Goal: Information Seeking & Learning: Learn about a topic

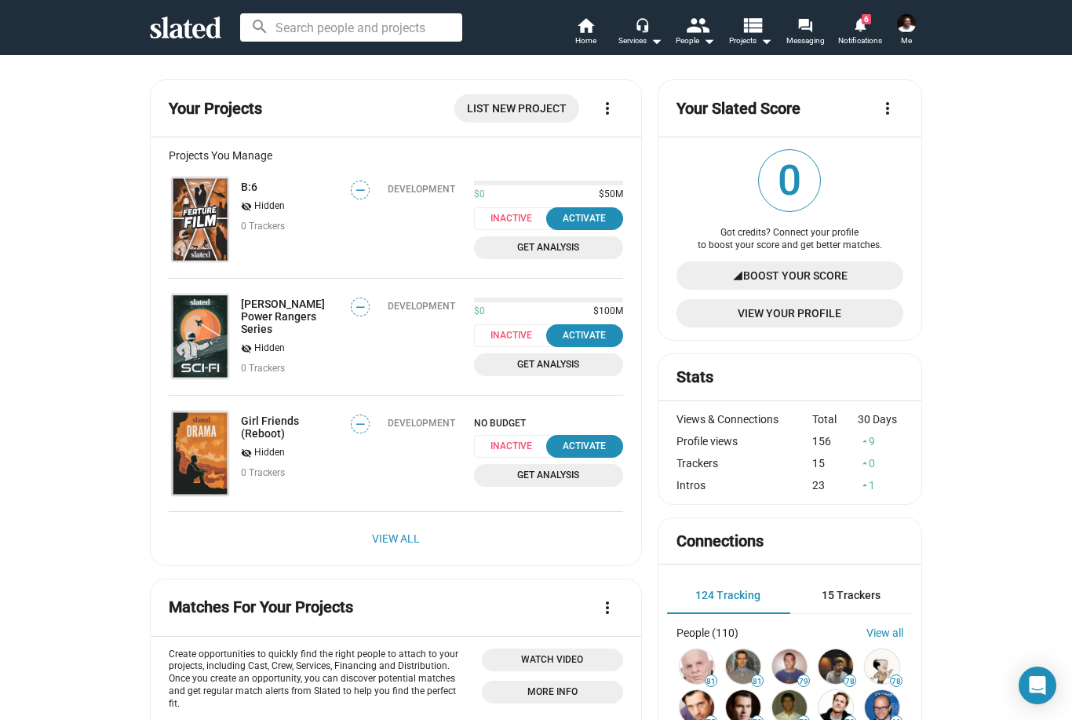
click at [411, 534] on link "View All" at bounding box center [396, 538] width 48 height 28
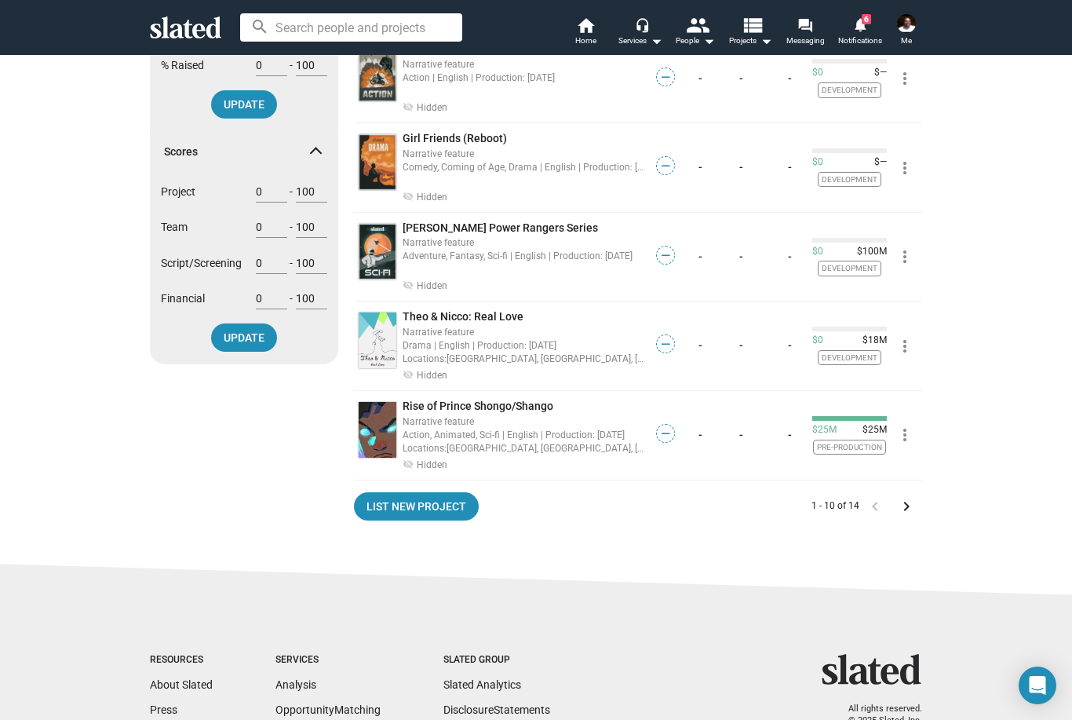
scroll to position [629, 0]
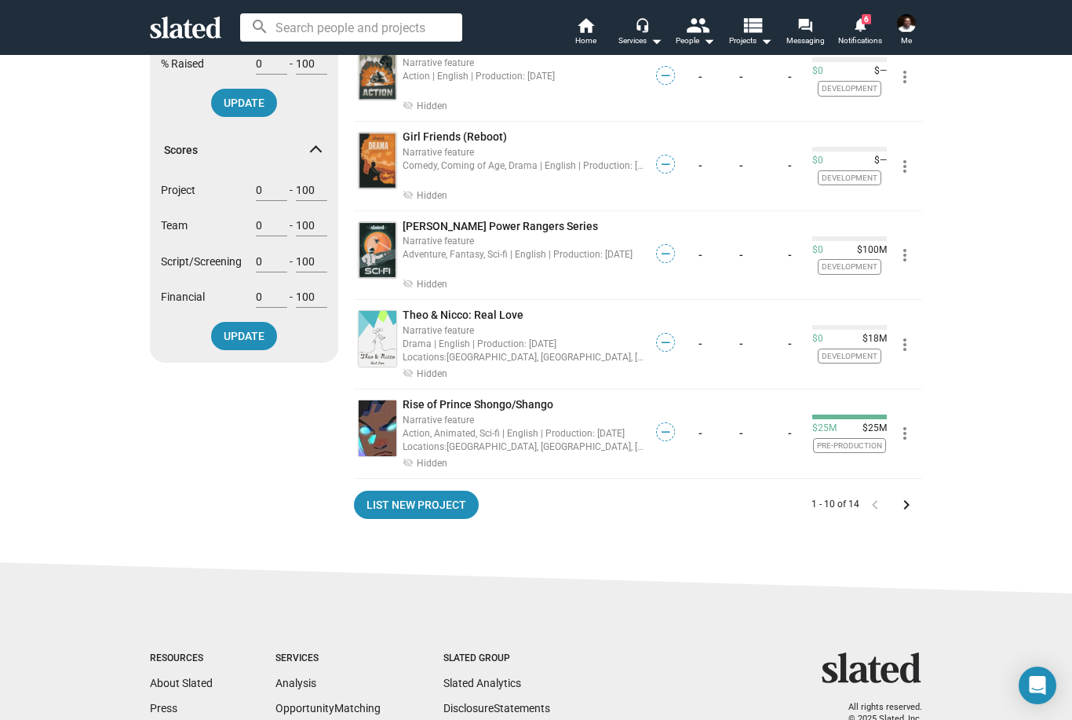
click at [520, 439] on div "Locations: [GEOGRAPHIC_DATA], [GEOGRAPHIC_DATA], [GEOGRAPHIC_DATA], [GEOGRAPHIC…" at bounding box center [524, 446] width 243 height 15
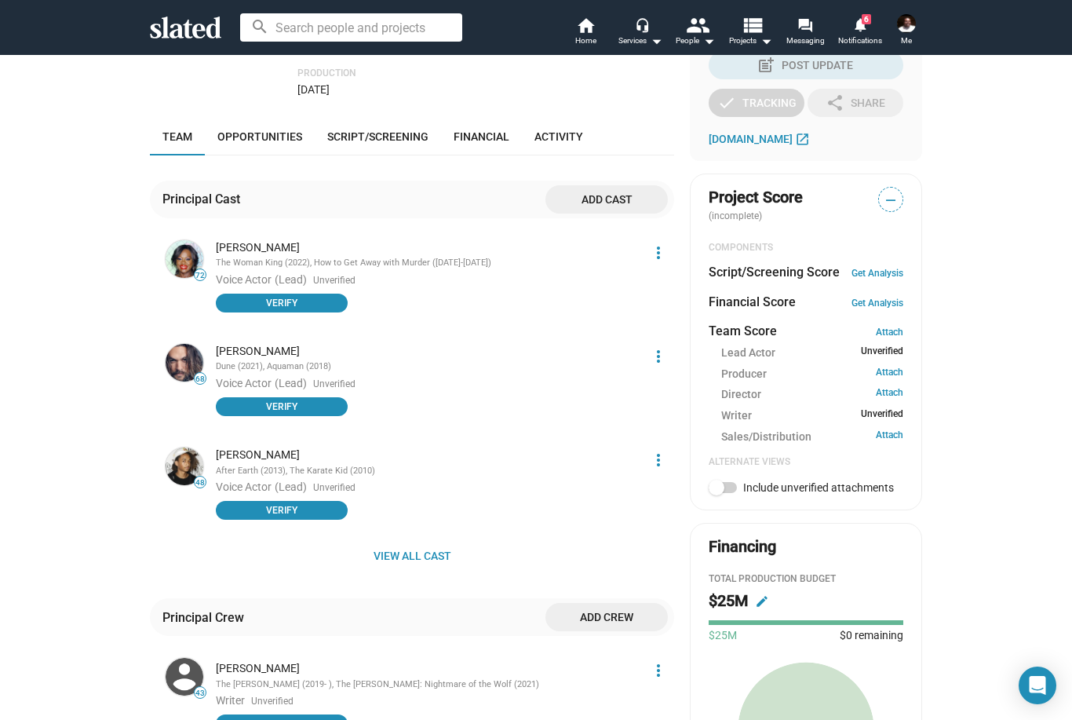
scroll to position [411, 0]
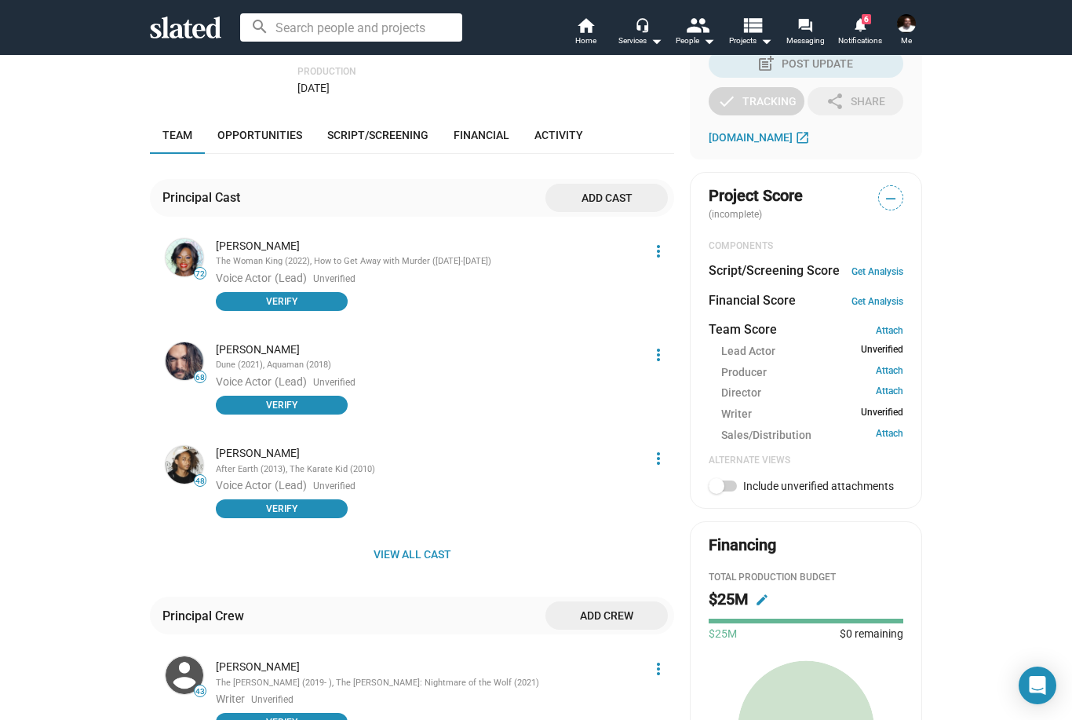
click at [428, 540] on span "View all cast" at bounding box center [412, 554] width 499 height 28
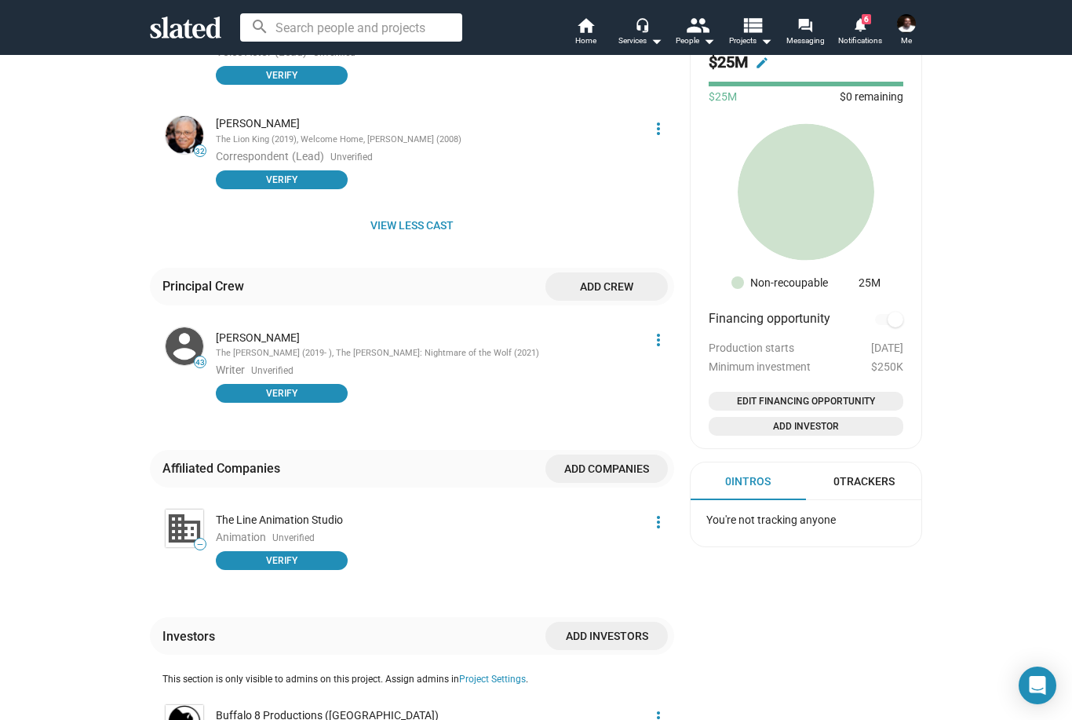
scroll to position [940, 0]
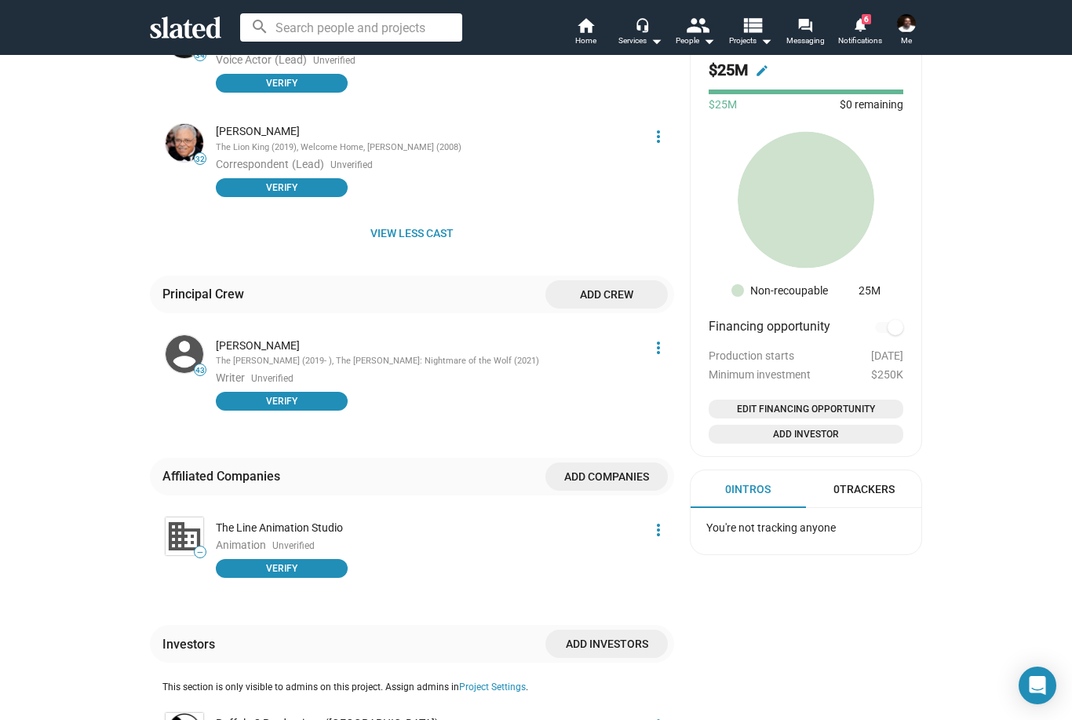
click at [426, 356] on div "The [PERSON_NAME] (2019- ), The [PERSON_NAME]: Nightmare of the Wolf (2021)" at bounding box center [428, 362] width 424 height 12
click at [661, 338] on mat-icon "more_vert" at bounding box center [658, 347] width 19 height 19
click at [188, 301] on div at bounding box center [536, 360] width 1072 height 720
click at [54, 521] on div "check Create Project check Create Opportunities power_settings_new Activate Pro…" at bounding box center [536, 0] width 1072 height 1772
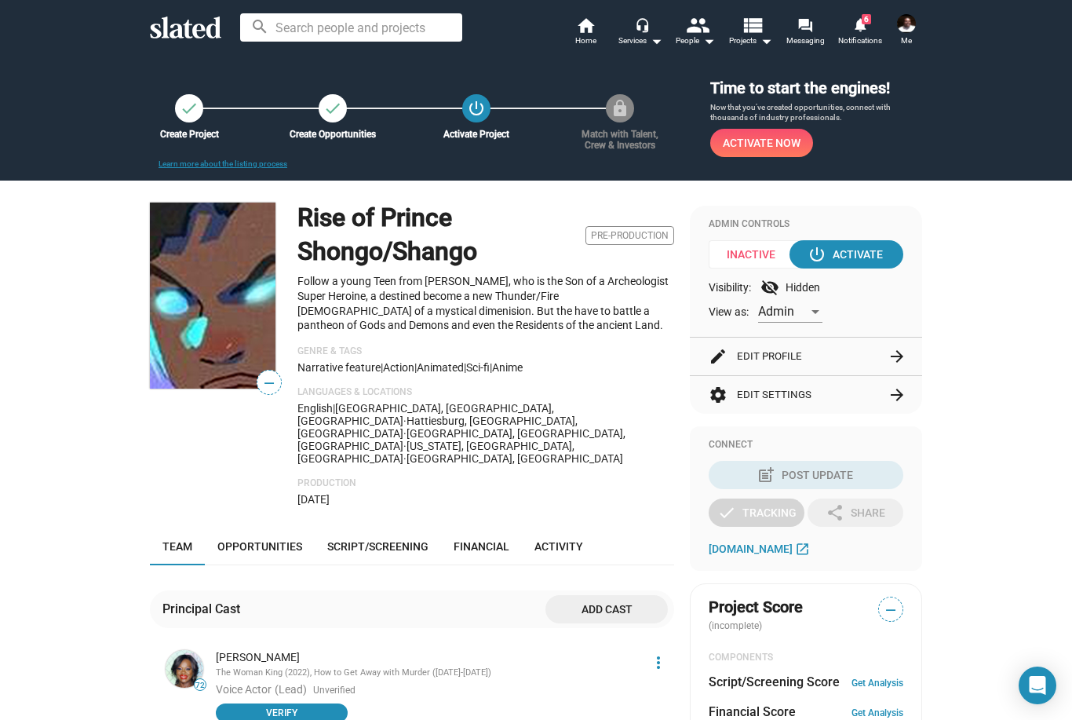
scroll to position [0, 0]
click at [867, 41] on span "Notifications" at bounding box center [860, 40] width 44 height 19
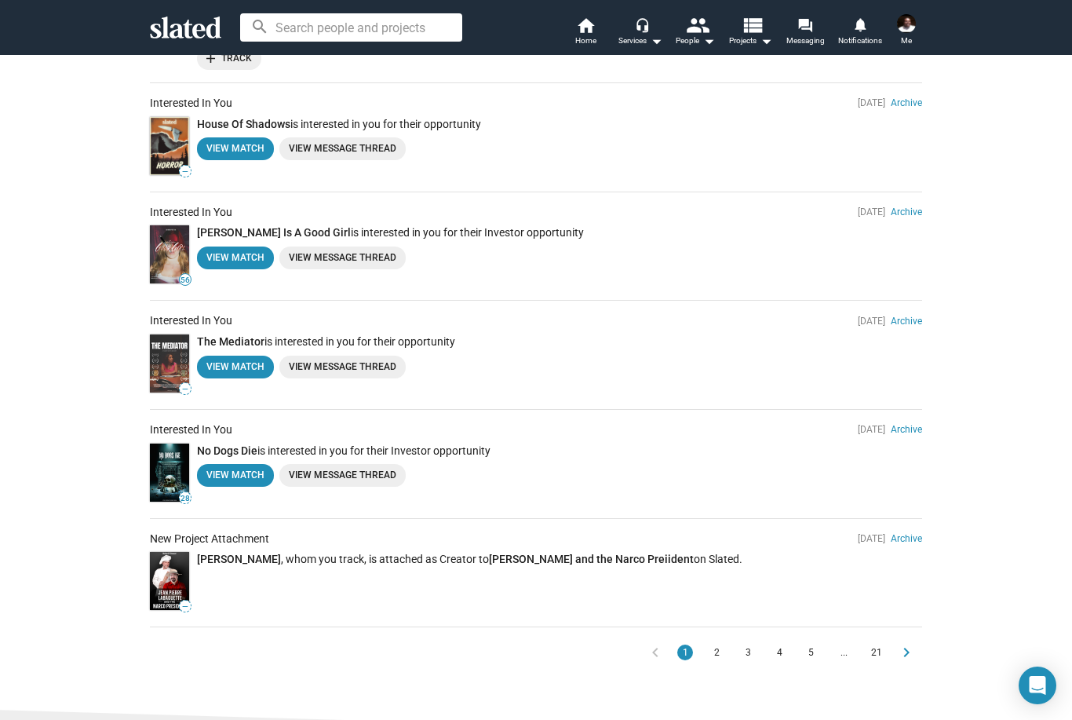
scroll to position [729, 0]
click at [813, 644] on span "5" at bounding box center [811, 652] width 13 height 16
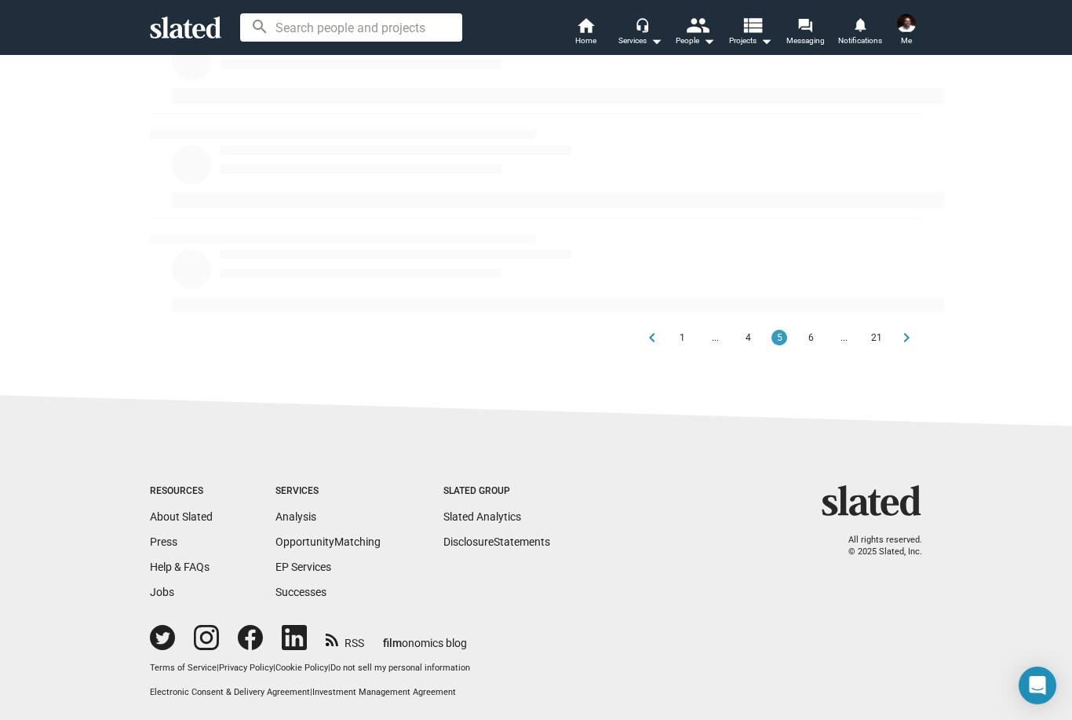
scroll to position [433, 0]
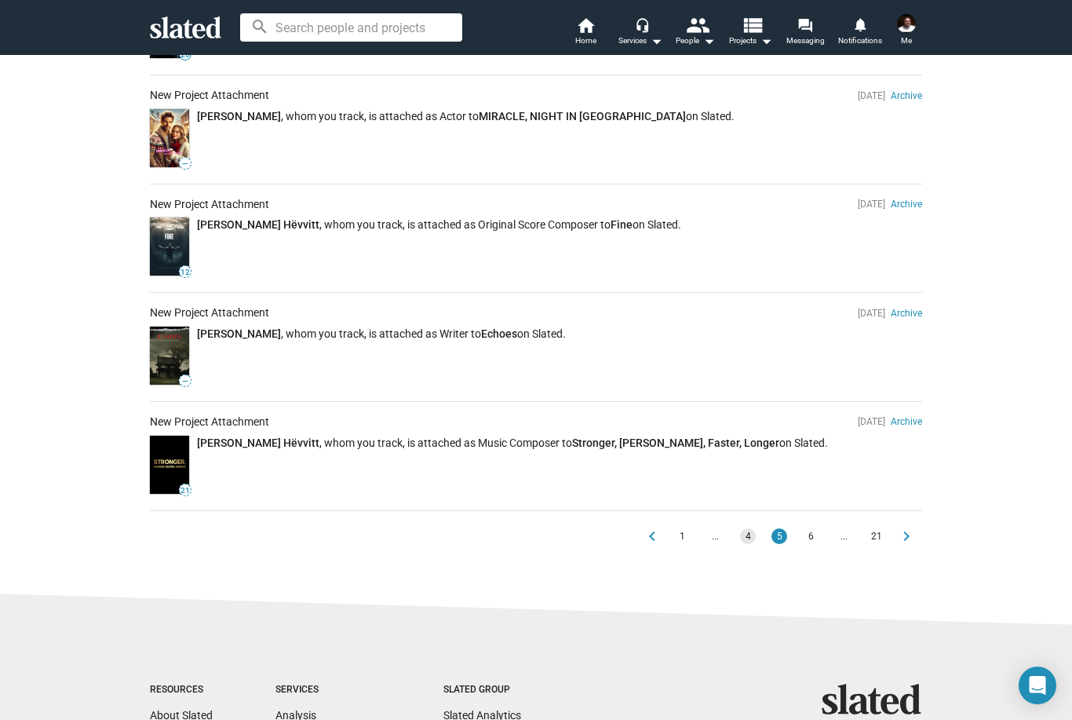
click at [750, 542] on button "4" at bounding box center [748, 536] width 16 height 16
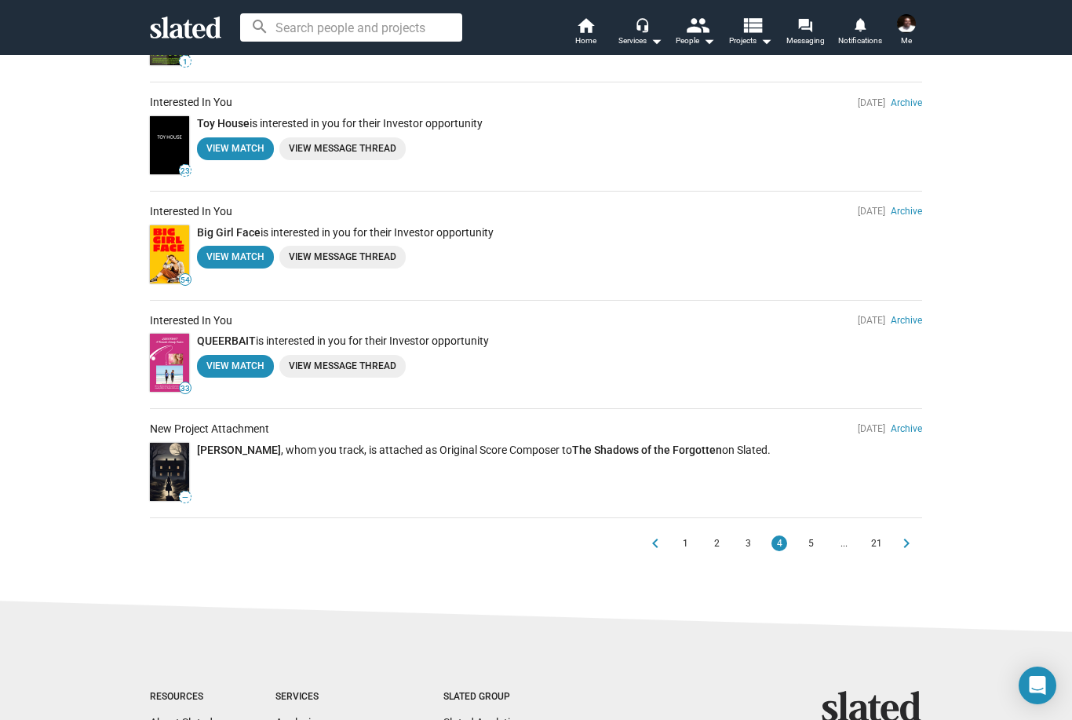
scroll to position [809, 0]
click at [749, 541] on span "3" at bounding box center [748, 543] width 13 height 16
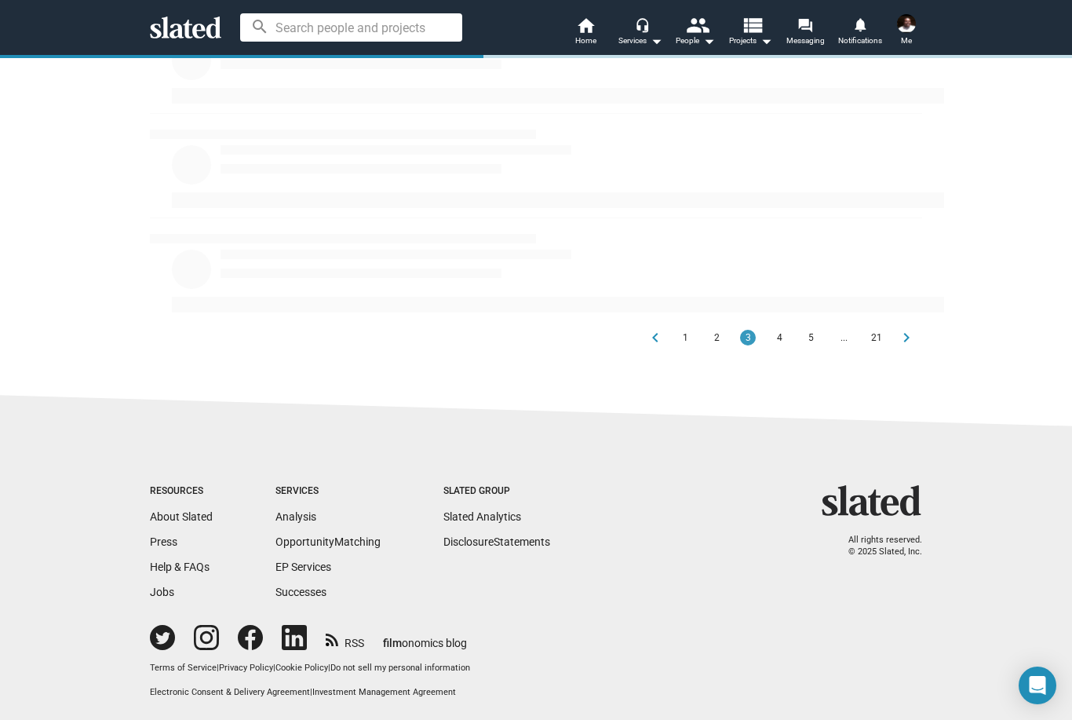
scroll to position [433, 0]
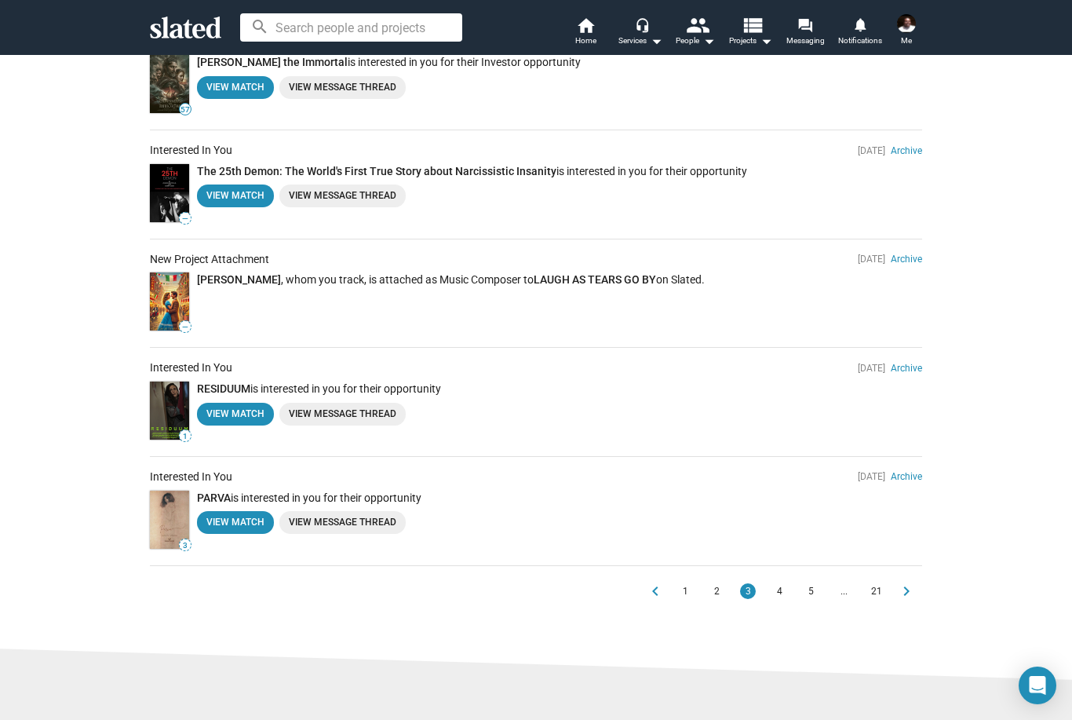
click at [718, 585] on span "2" at bounding box center [716, 591] width 13 height 16
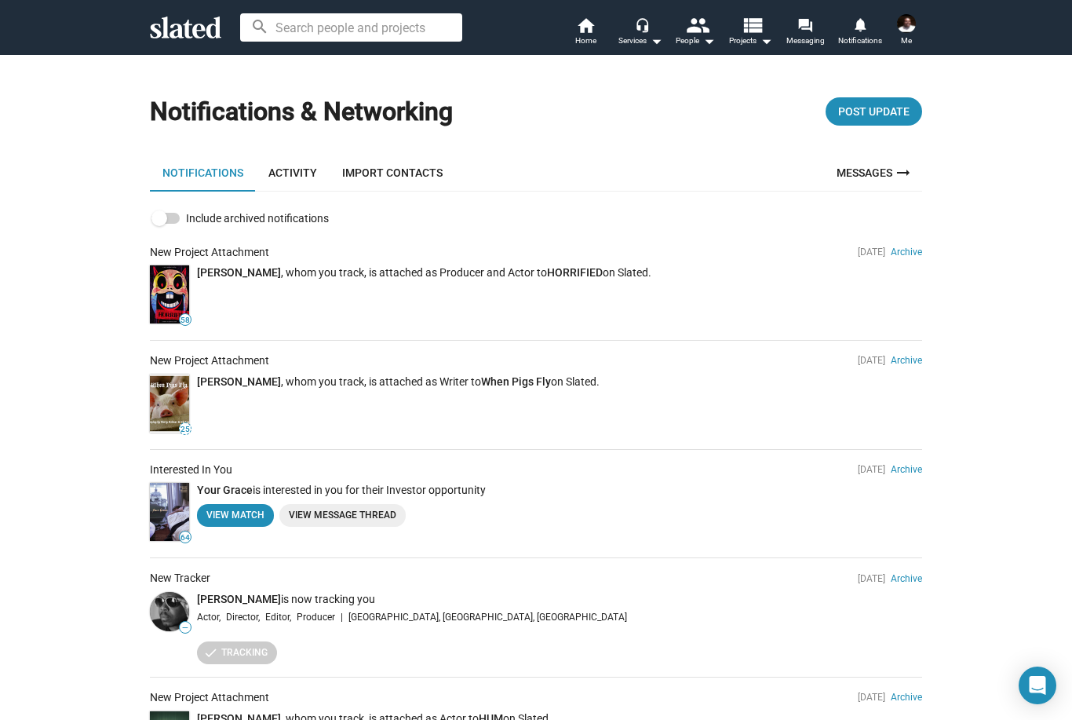
click at [651, 27] on button "headset_mic Services arrow_drop_down" at bounding box center [640, 33] width 55 height 35
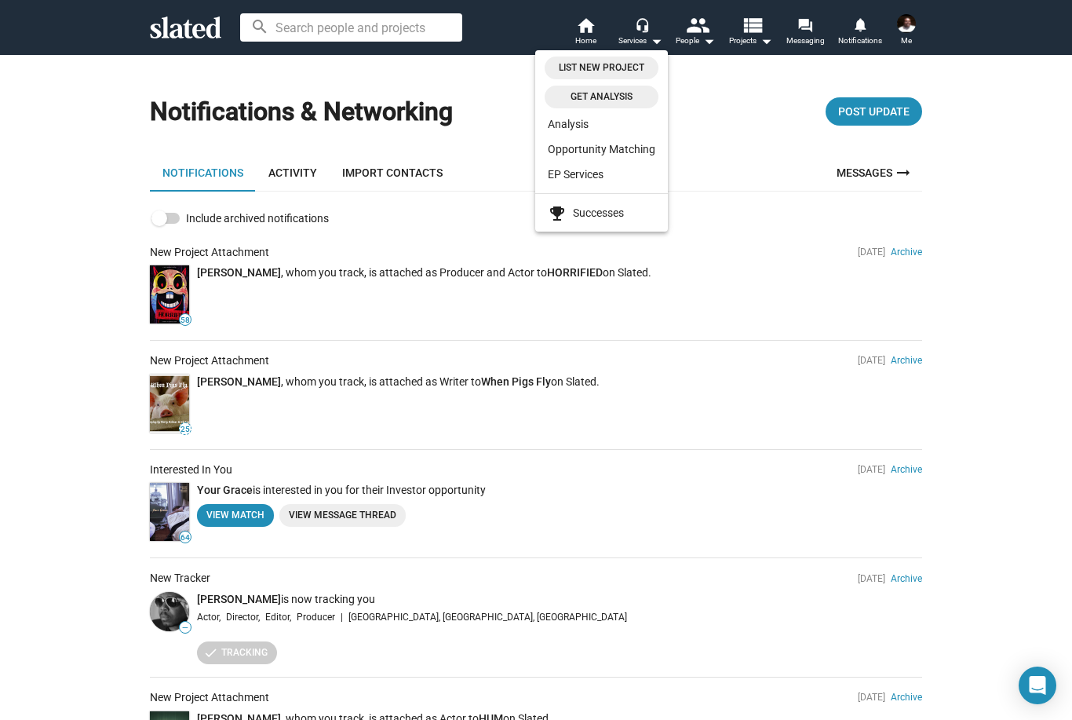
click at [58, 502] on div at bounding box center [536, 360] width 1072 height 720
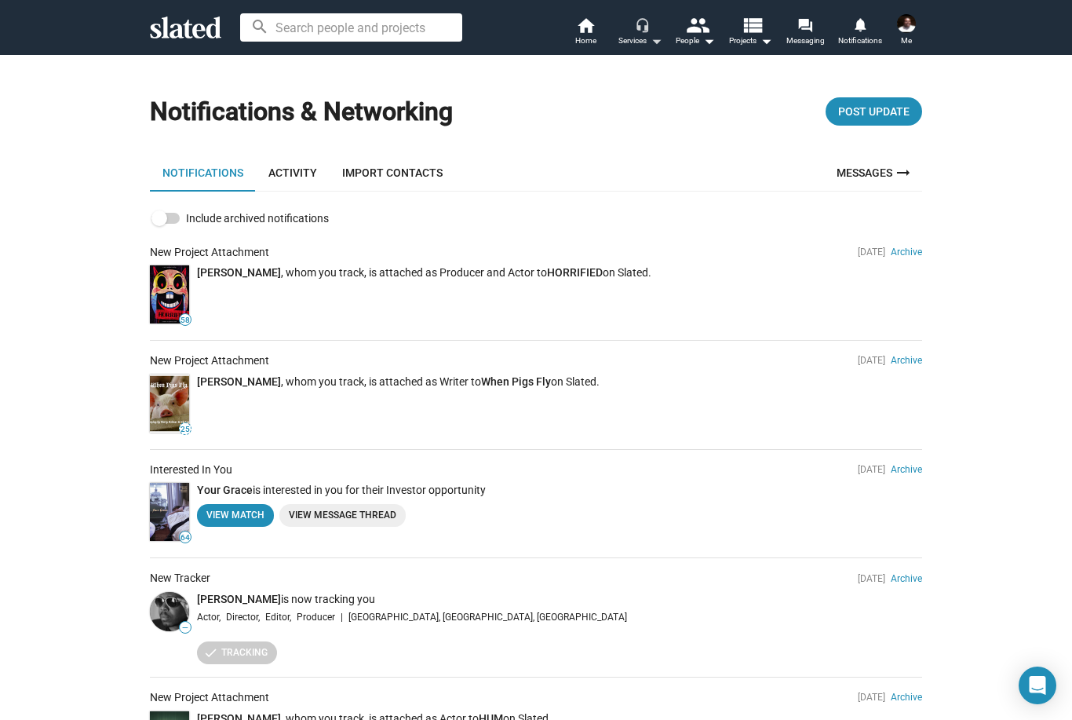
click at [567, 29] on link "home Home" at bounding box center [585, 33] width 55 height 35
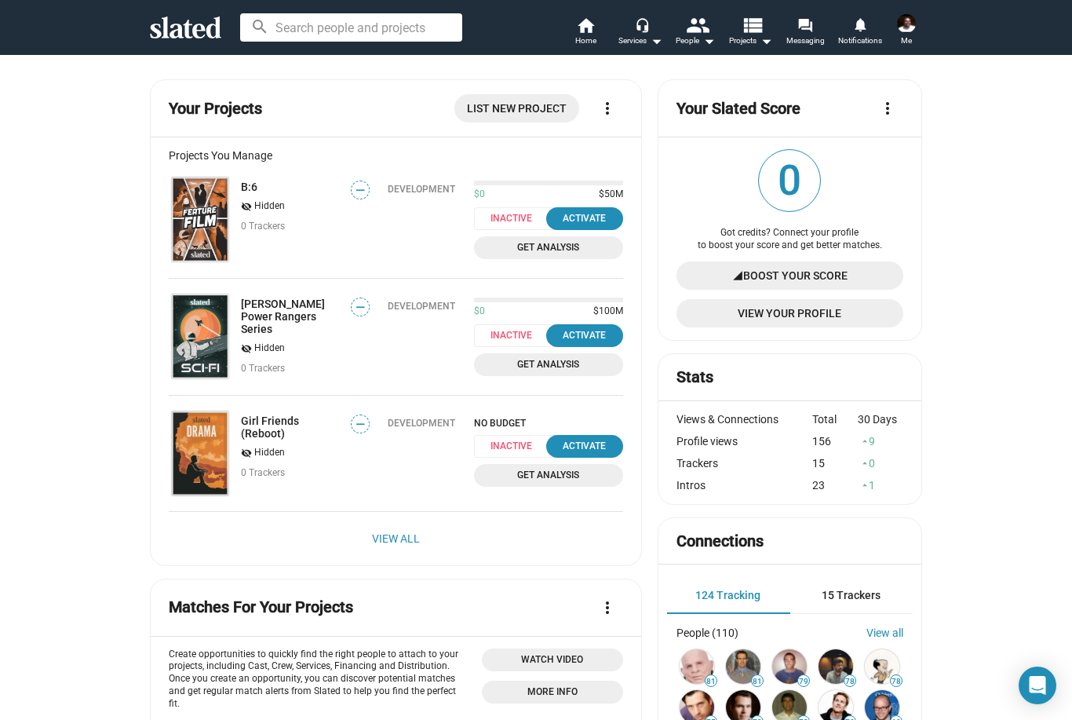
click at [414, 537] on link "View All" at bounding box center [396, 538] width 48 height 28
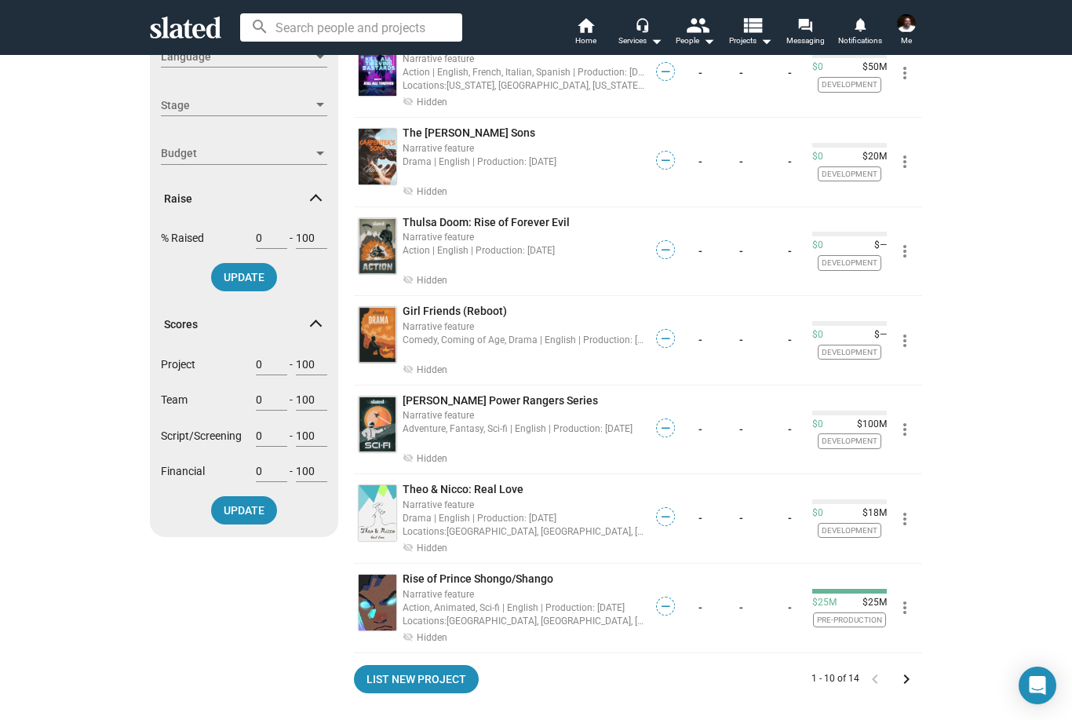
scroll to position [455, 0]
click at [908, 598] on mat-icon "more_vert" at bounding box center [905, 607] width 19 height 19
click at [995, 537] on div at bounding box center [536, 360] width 1072 height 720
click at [563, 613] on div "Locations: [GEOGRAPHIC_DATA], [GEOGRAPHIC_DATA], [GEOGRAPHIC_DATA], [GEOGRAPHIC…" at bounding box center [524, 620] width 243 height 15
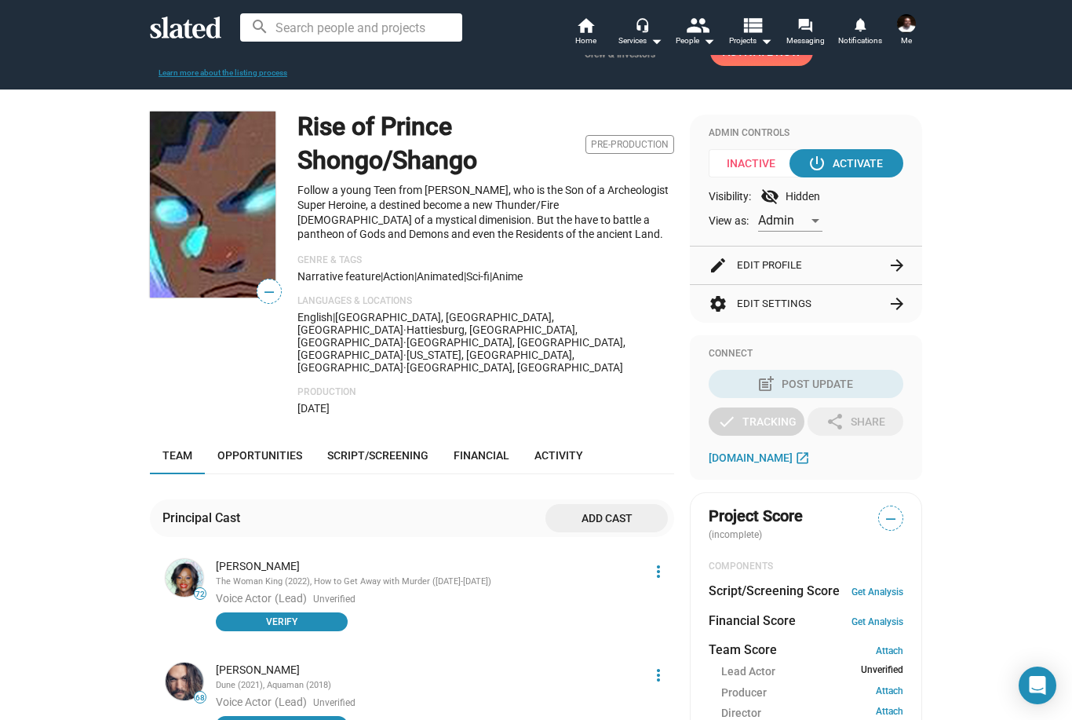
scroll to position [93, 0]
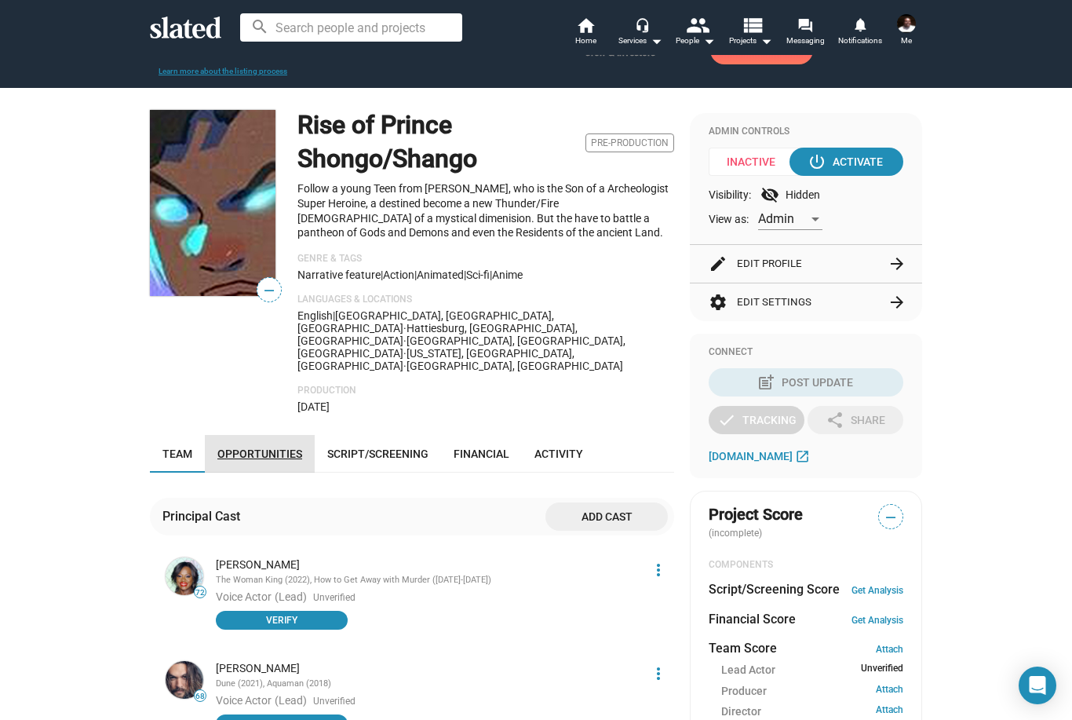
click at [272, 447] on span "Opportunities" at bounding box center [259, 453] width 85 height 13
